Goal: Find specific page/section: Find specific page/section

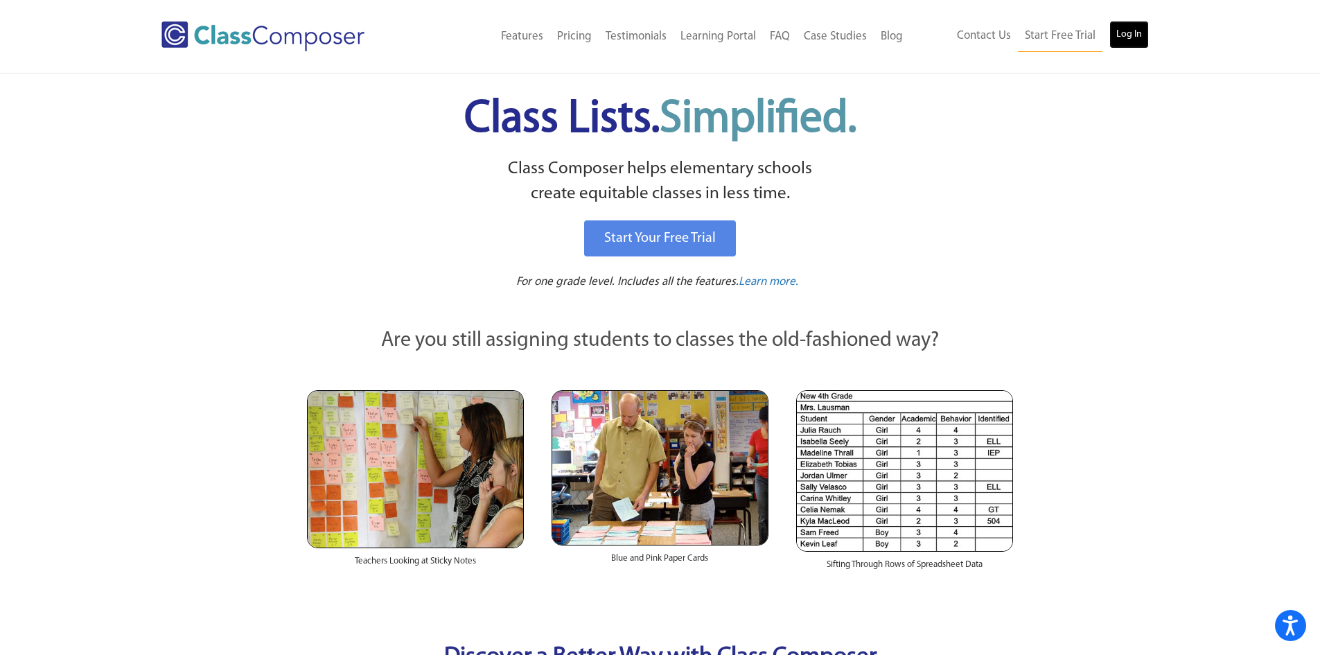
click at [1128, 34] on link "Log In" at bounding box center [1130, 35] width 40 height 28
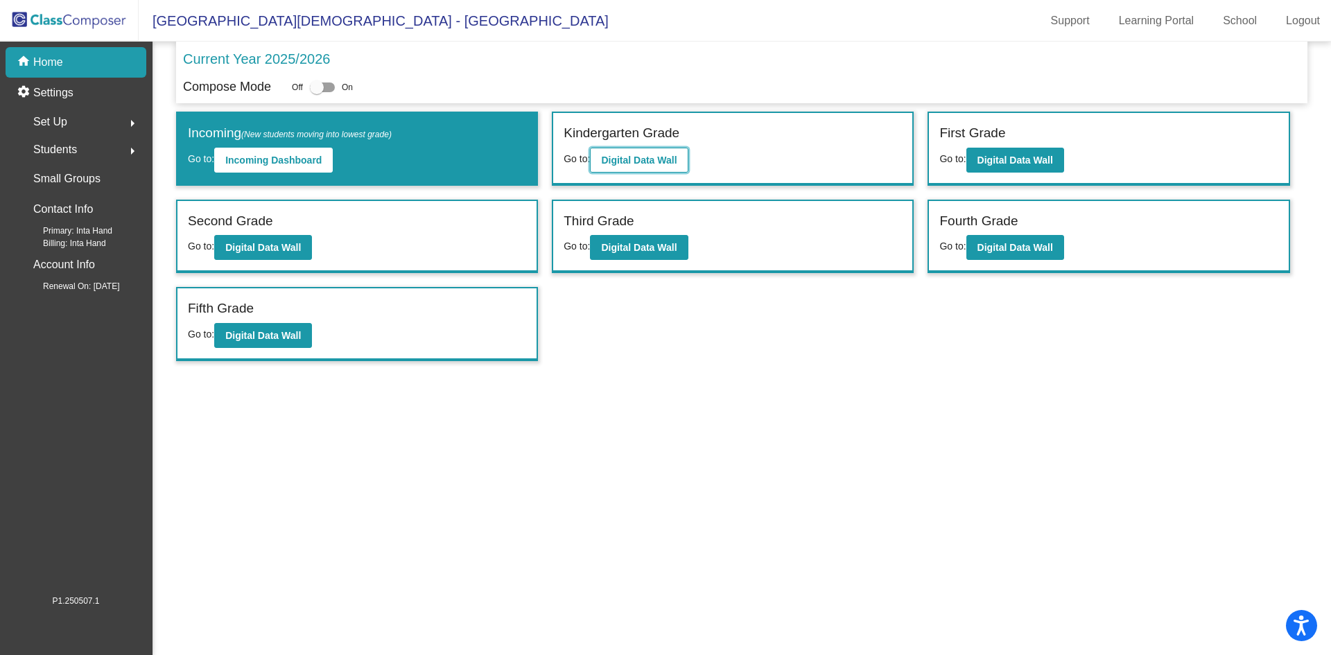
click at [597, 162] on button "Digital Data Wall" at bounding box center [639, 160] width 98 height 25
click at [1029, 149] on button "Digital Data Wall" at bounding box center [1015, 160] width 98 height 25
click at [285, 248] on b "Digital Data Wall" at bounding box center [263, 247] width 76 height 11
click at [629, 250] on b "Digital Data Wall" at bounding box center [639, 247] width 76 height 11
click at [995, 250] on b "Digital Data Wall" at bounding box center [1015, 247] width 76 height 11
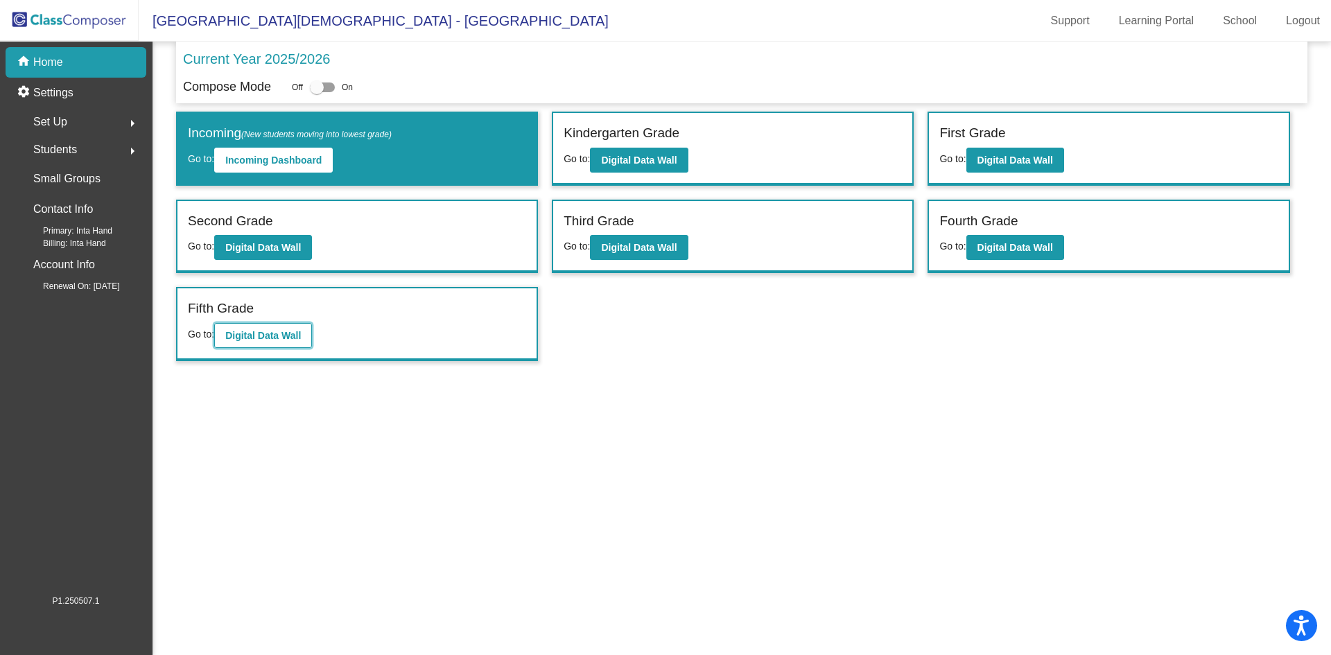
click at [290, 335] on b "Digital Data Wall" at bounding box center [263, 335] width 76 height 11
